Goal: Navigation & Orientation: Find specific page/section

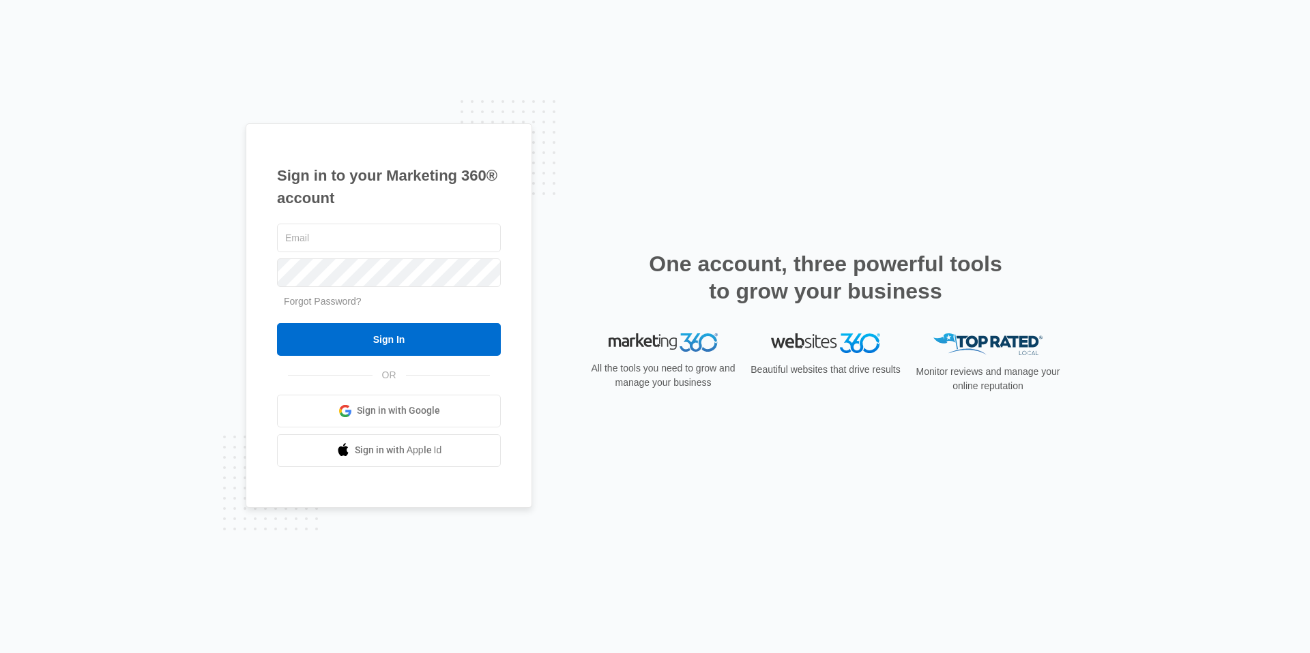
click at [353, 415] on link "Sign in with Google" at bounding box center [389, 411] width 224 height 33
click at [396, 409] on span "Sign in with Google" at bounding box center [398, 411] width 83 height 14
type input "[PERSON_NAME][EMAIL_ADDRESS][PERSON_NAME][DOMAIN_NAME]"
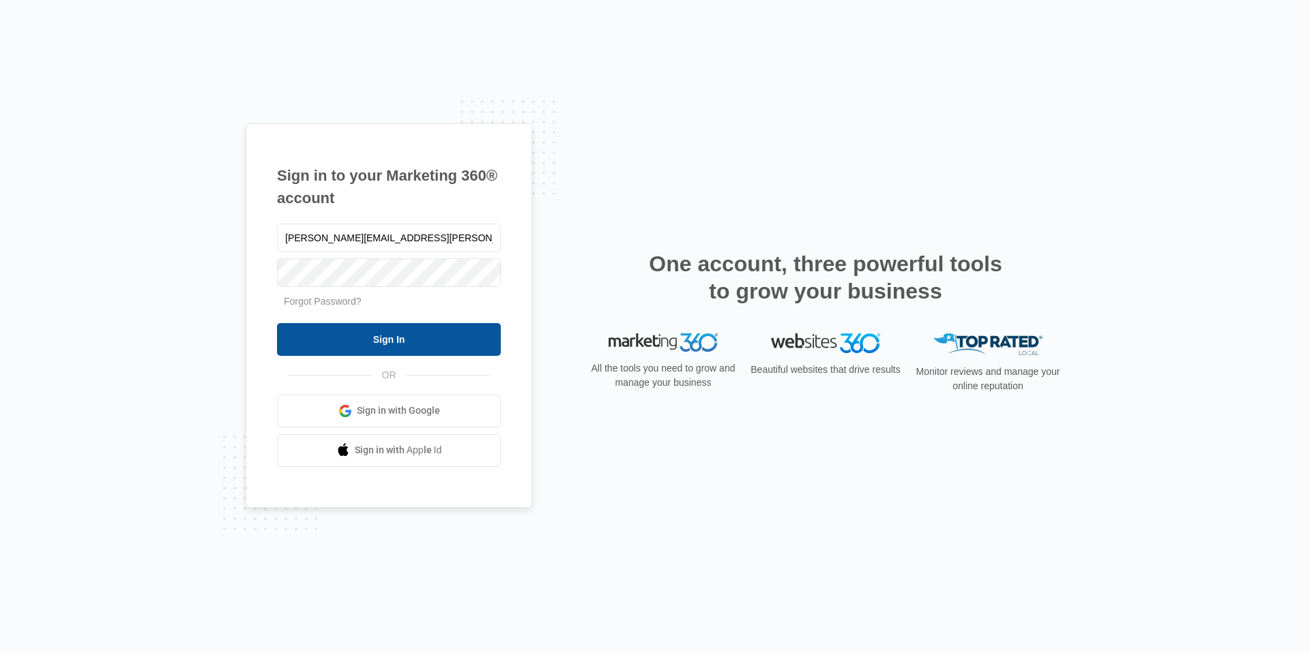
click at [388, 349] on input "Sign In" at bounding box center [389, 339] width 224 height 33
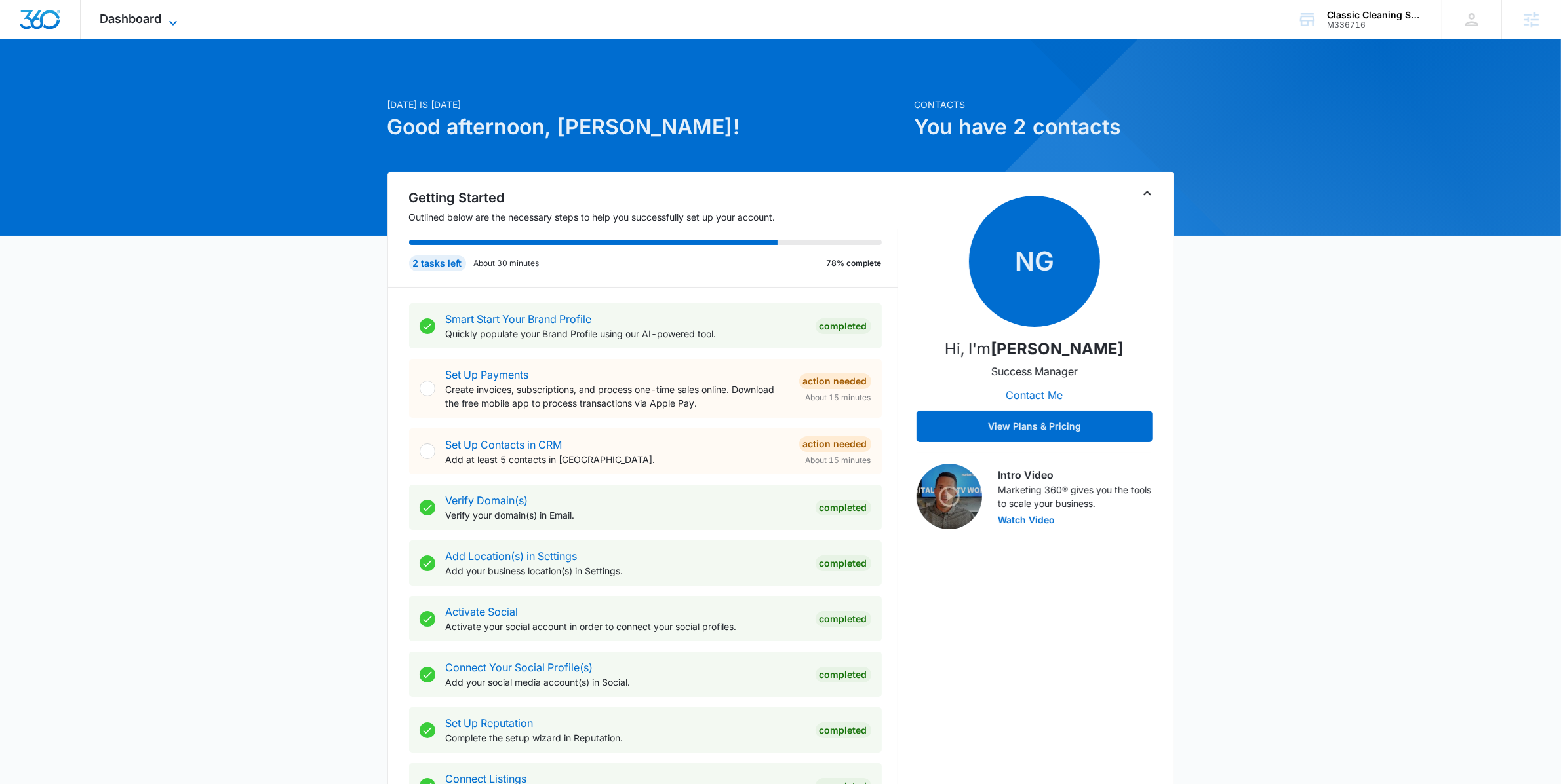
click at [112, 25] on span "Dashboard" at bounding box center [131, 18] width 62 height 13
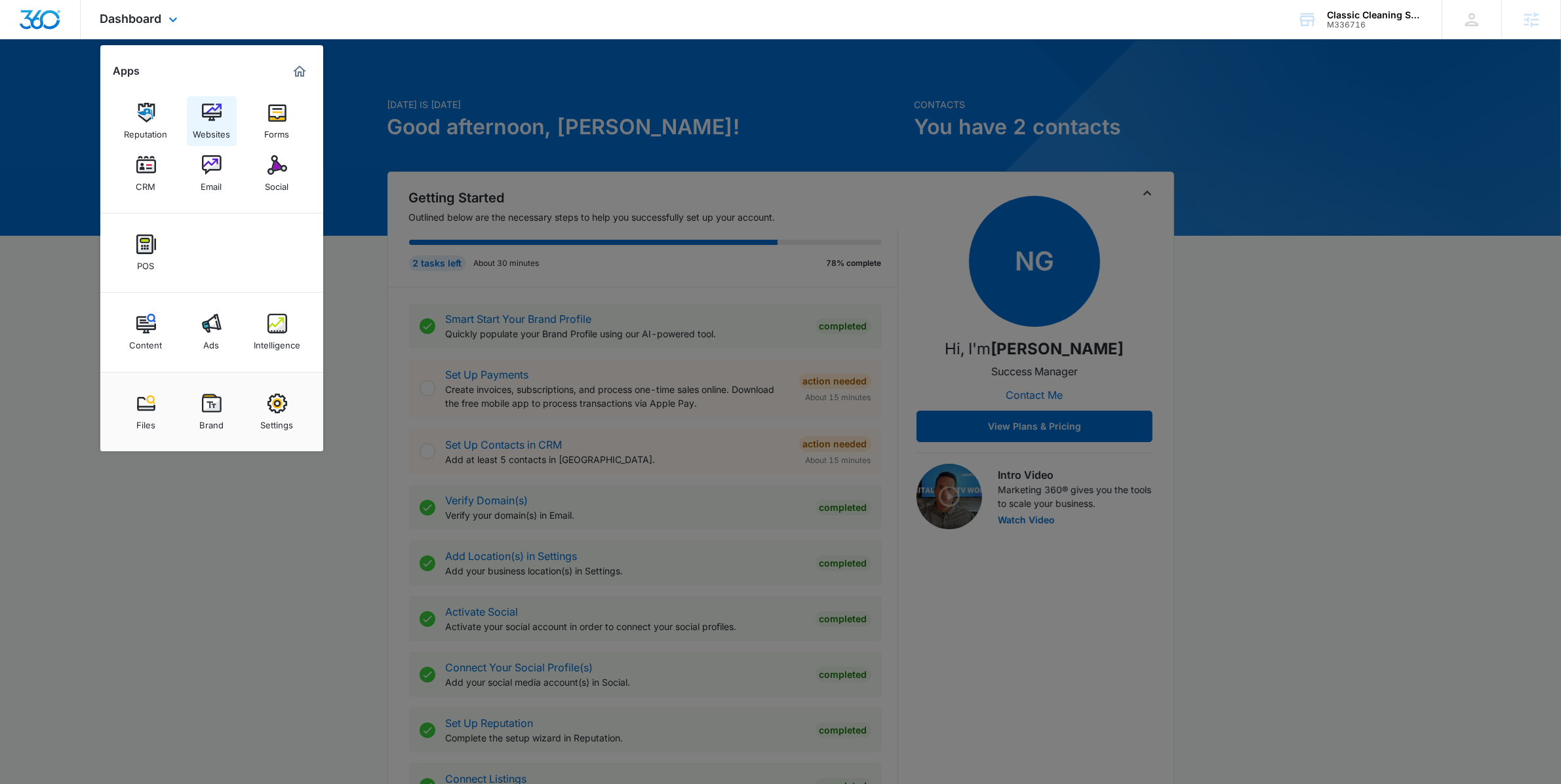
click at [217, 124] on div "Websites" at bounding box center [211, 132] width 37 height 17
